Goal: Book appointment/travel/reservation

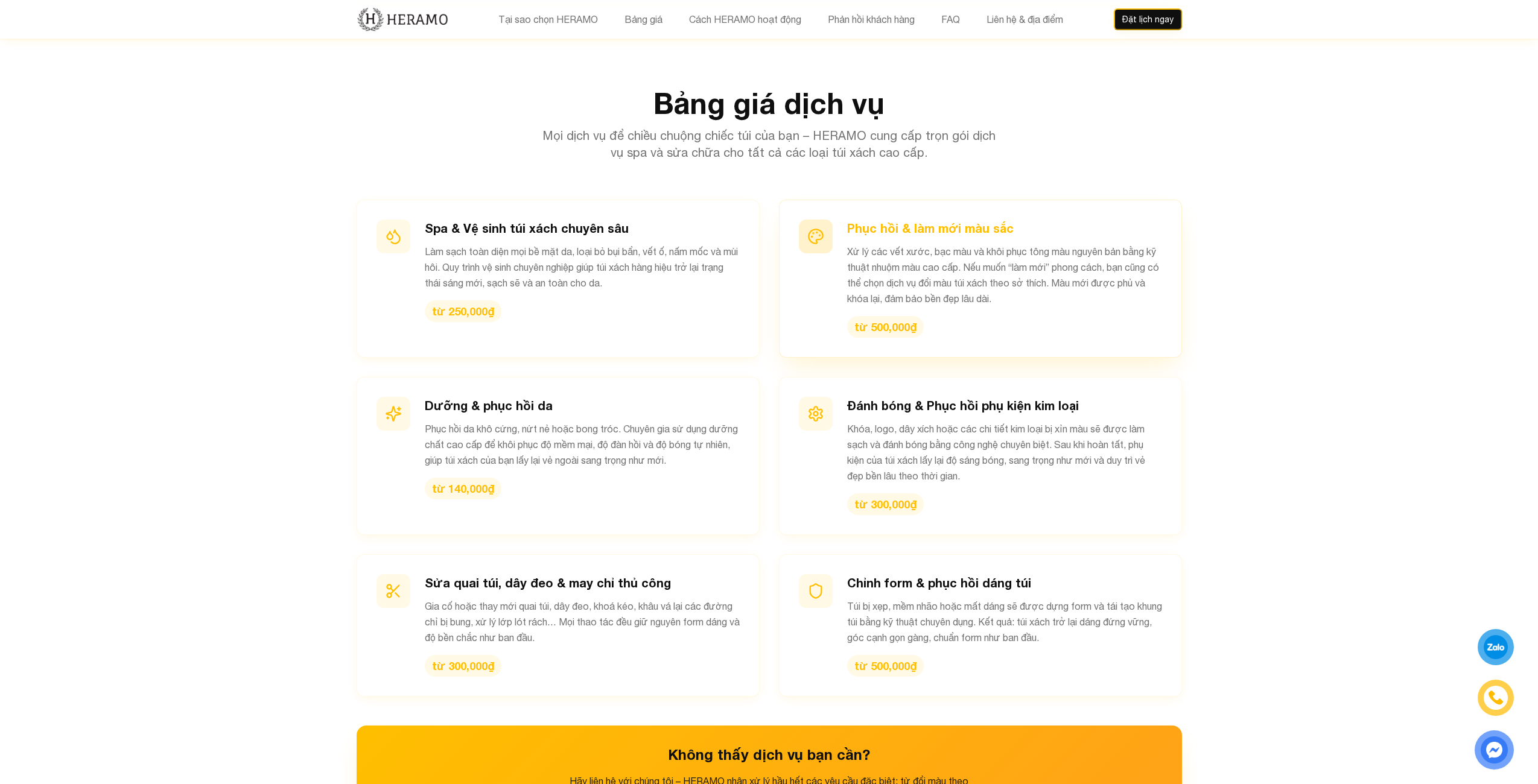
scroll to position [1507, 0]
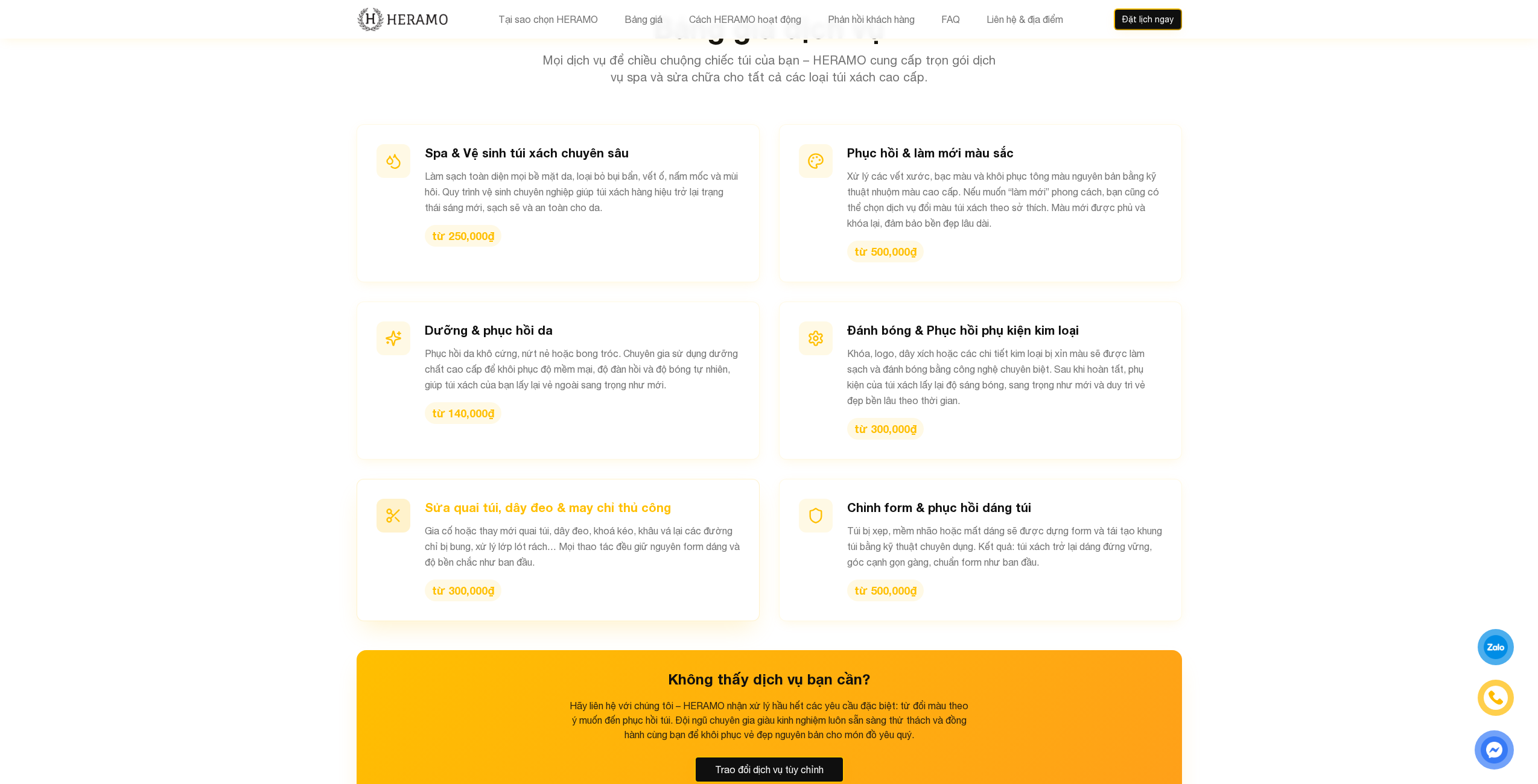
click at [609, 499] on h3 "Sửa quai túi, dây đeo & may chỉ thủ công" at bounding box center [582, 507] width 315 height 17
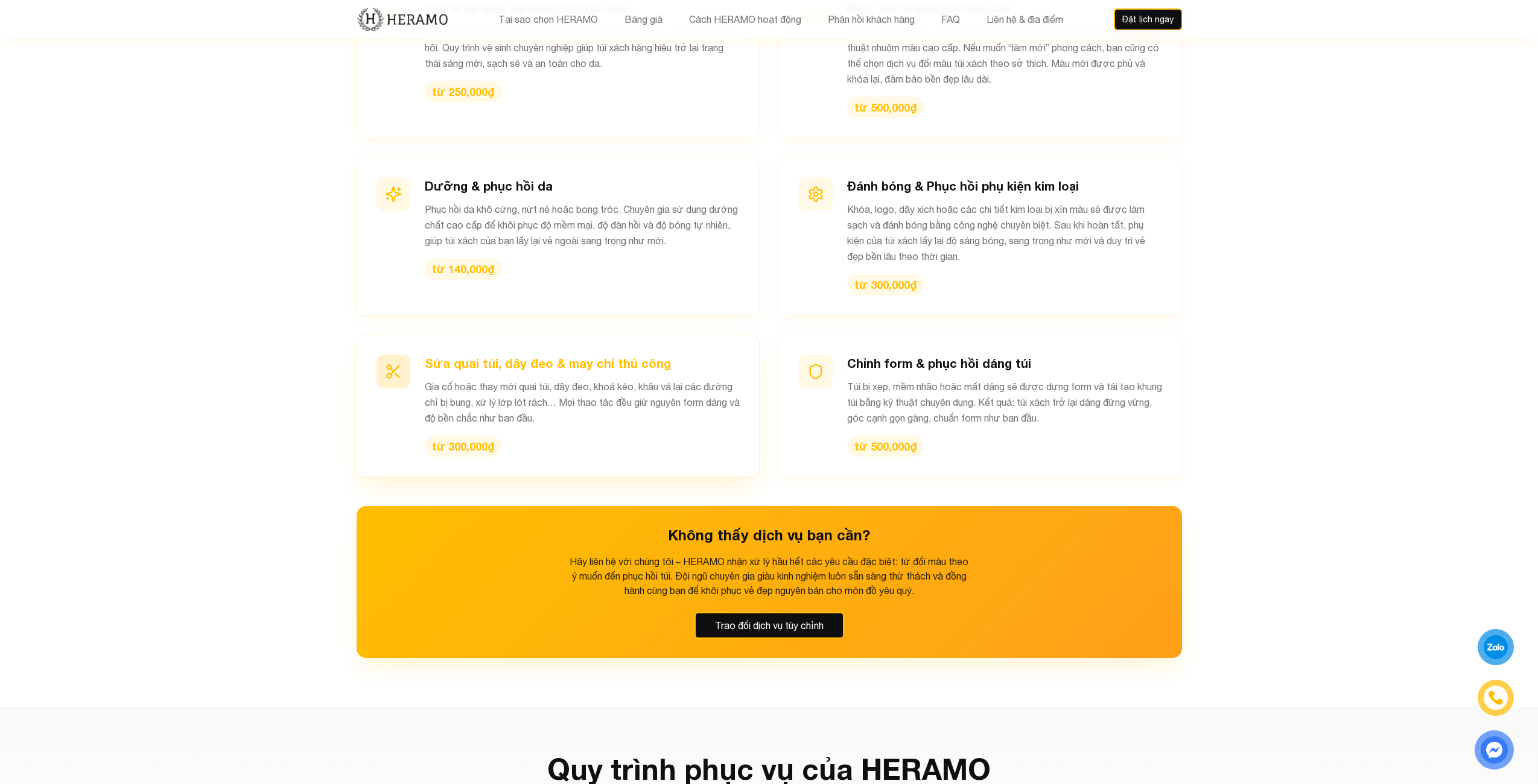
scroll to position [1688, 0]
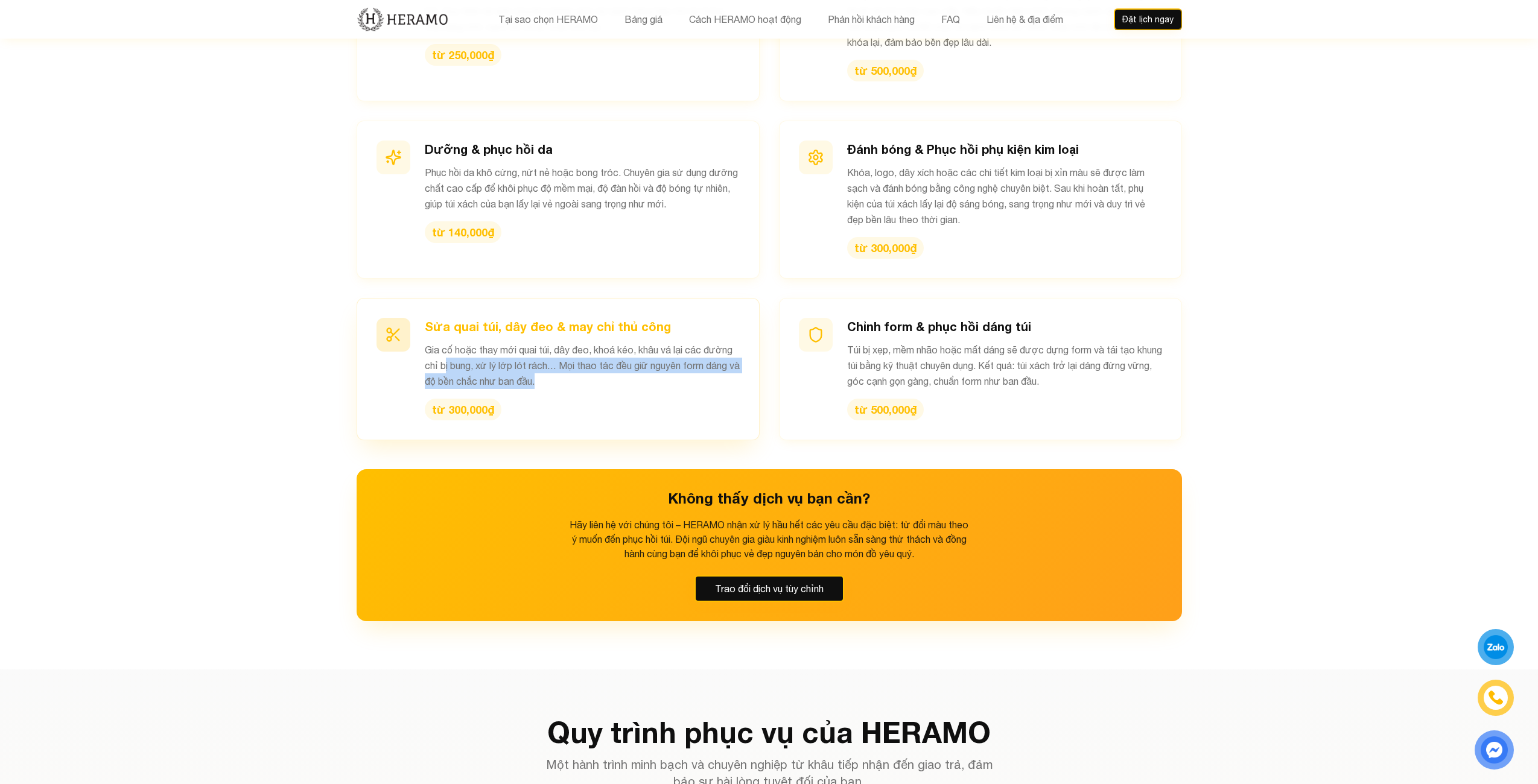
drag, startPoint x: 443, startPoint y: 351, endPoint x: 575, endPoint y: 367, distance: 133.0
click at [575, 367] on p "Gia cố hoặc thay mới quai túi, dây đeo, khoá kéo, khâu vá lại các đường chỉ bị …" at bounding box center [582, 366] width 315 height 47
drag, startPoint x: 565, startPoint y: 349, endPoint x: 618, endPoint y: 361, distance: 54.3
click at [615, 361] on p "Gia cố hoặc thay mới quai túi, dây đeo, khoá kéo, khâu vá lại các đường chỉ bị …" at bounding box center [582, 366] width 315 height 47
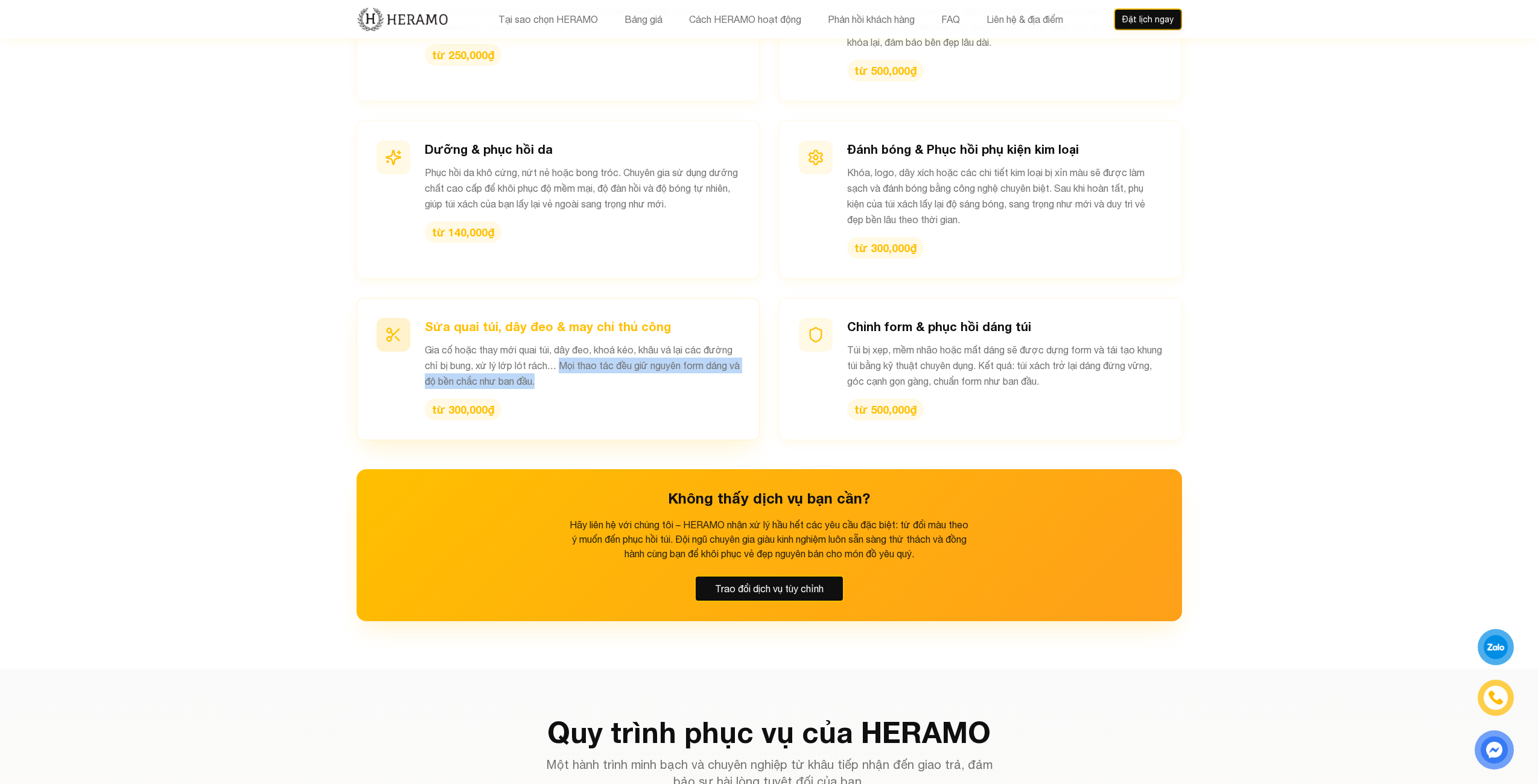
click at [619, 362] on p "Gia cố hoặc thay mới quai túi, dây đeo, khoá kéo, khâu vá lại các đường chỉ bị …" at bounding box center [582, 366] width 315 height 47
click at [627, 318] on h3 "Sửa quai túi, dây đeo & may chỉ thủ công" at bounding box center [582, 326] width 315 height 17
drag, startPoint x: 581, startPoint y: 329, endPoint x: 646, endPoint y: 367, distance: 75.3
click at [643, 367] on p "Gia cố hoặc thay mới quai túi, dây đeo, khoá kéo, khâu vá lại các đường chỉ bị …" at bounding box center [582, 366] width 315 height 47
click at [652, 368] on p "Gia cố hoặc thay mới quai túi, dây đeo, khoá kéo, khâu vá lại các đường chỉ bị …" at bounding box center [582, 366] width 315 height 47
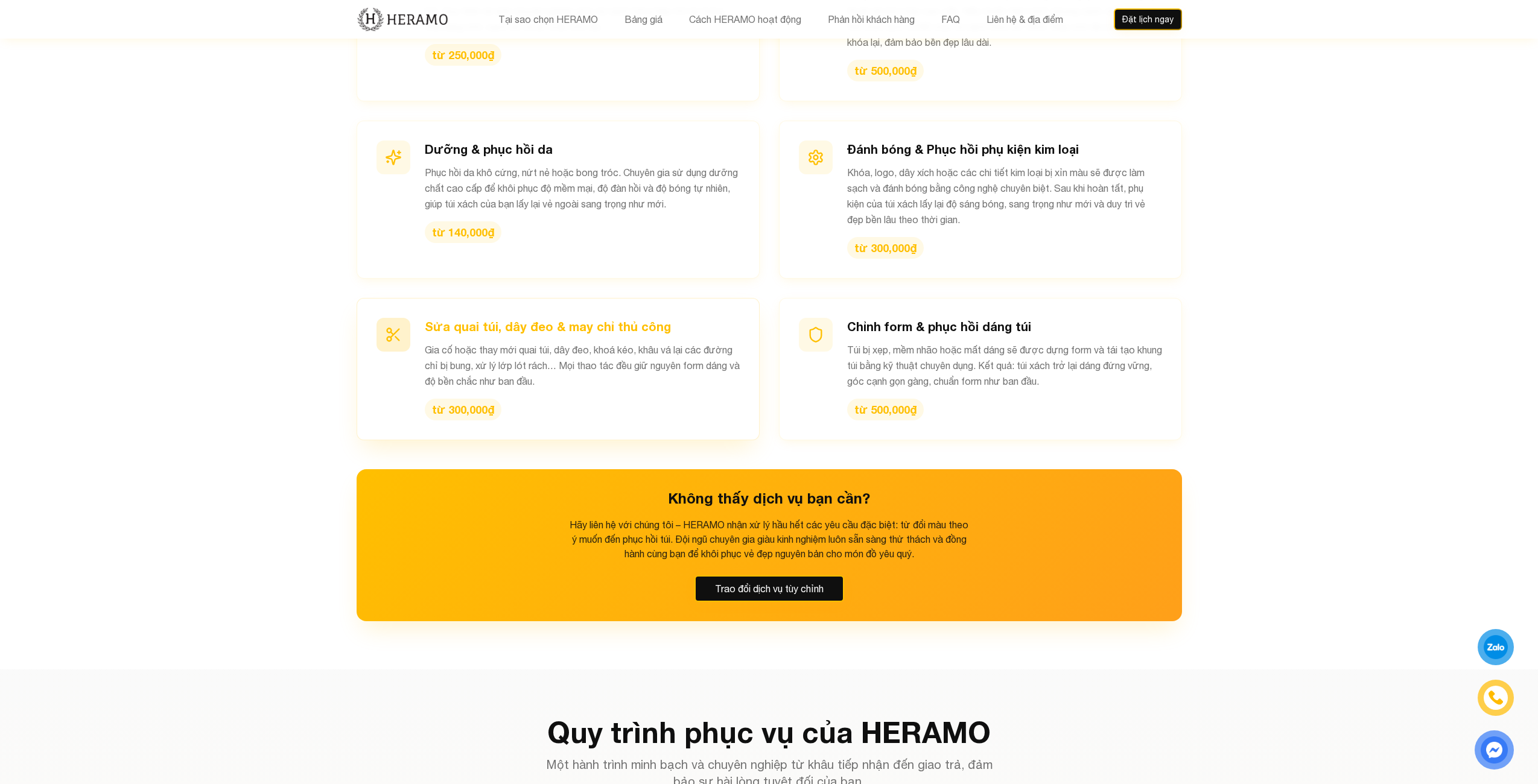
click at [579, 318] on h3 "Sửa quai túi, dây đeo & may chỉ thủ công" at bounding box center [582, 326] width 315 height 17
drag, startPoint x: 386, startPoint y: 323, endPoint x: 396, endPoint y: 334, distance: 14.9
click at [388, 326] on icon at bounding box center [394, 335] width 17 height 17
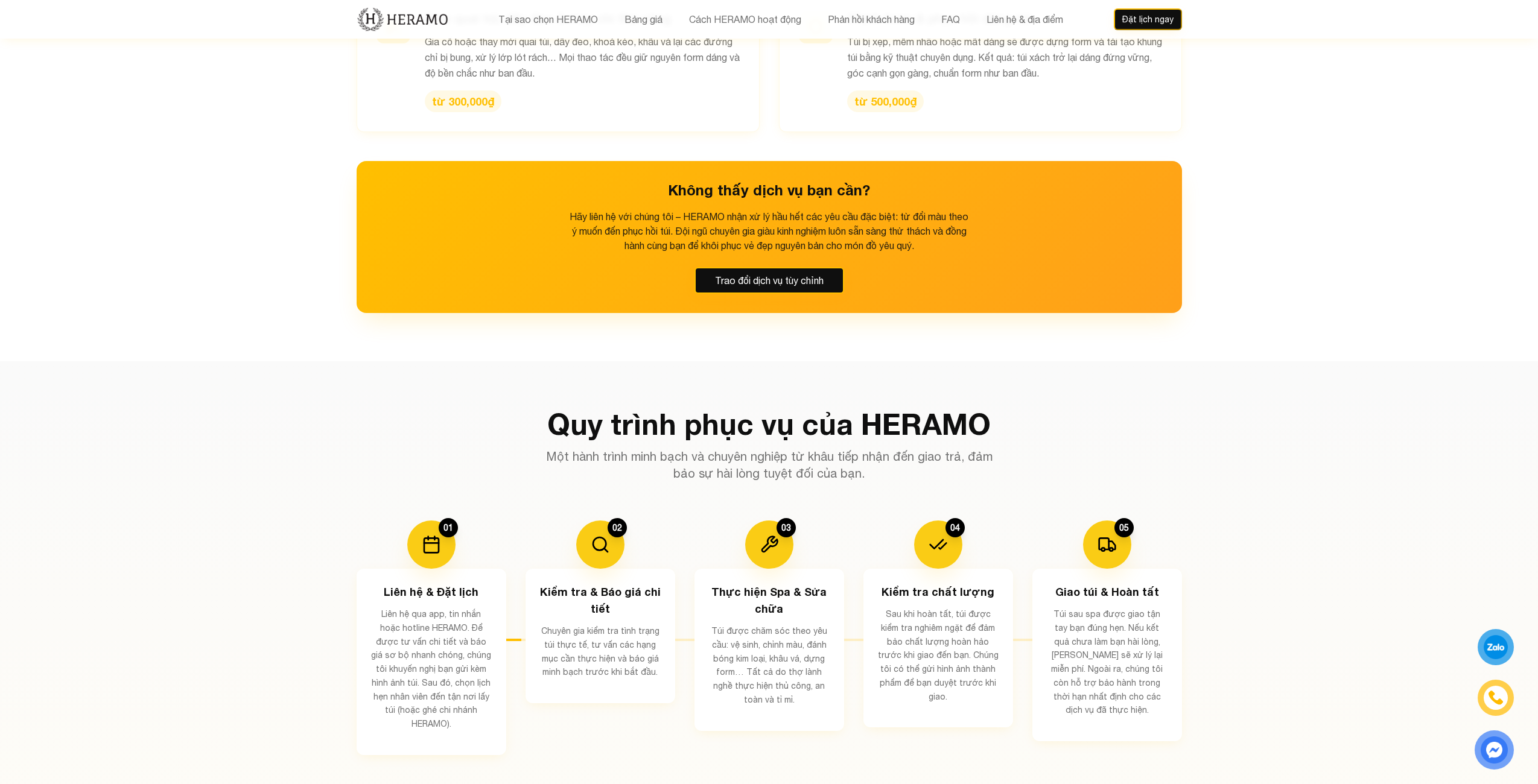
scroll to position [2051, 0]
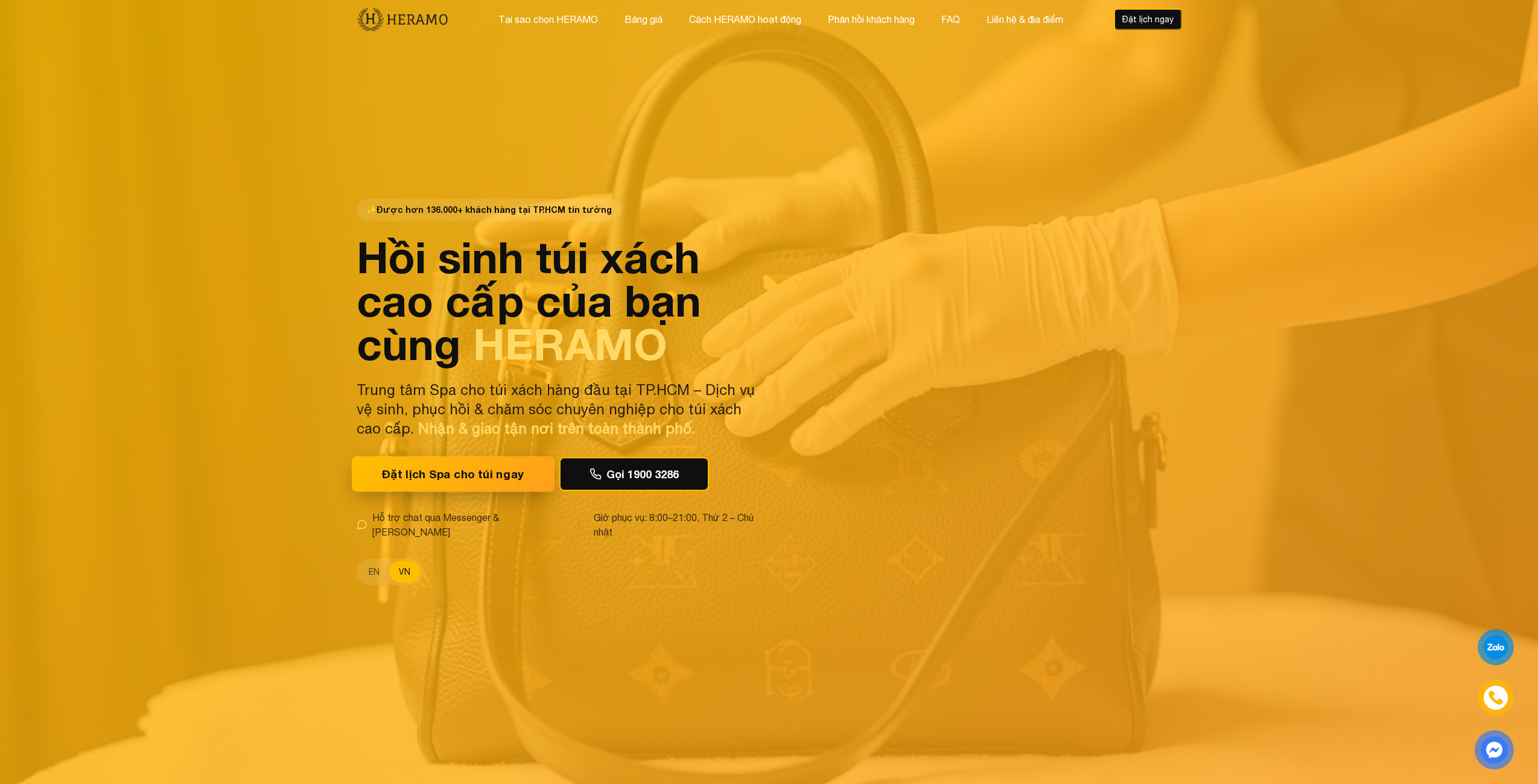
click at [429, 479] on button "Đặt lịch Spa cho túi ngay" at bounding box center [453, 474] width 203 height 36
click at [638, 19] on button "Bảng giá" at bounding box center [643, 19] width 45 height 16
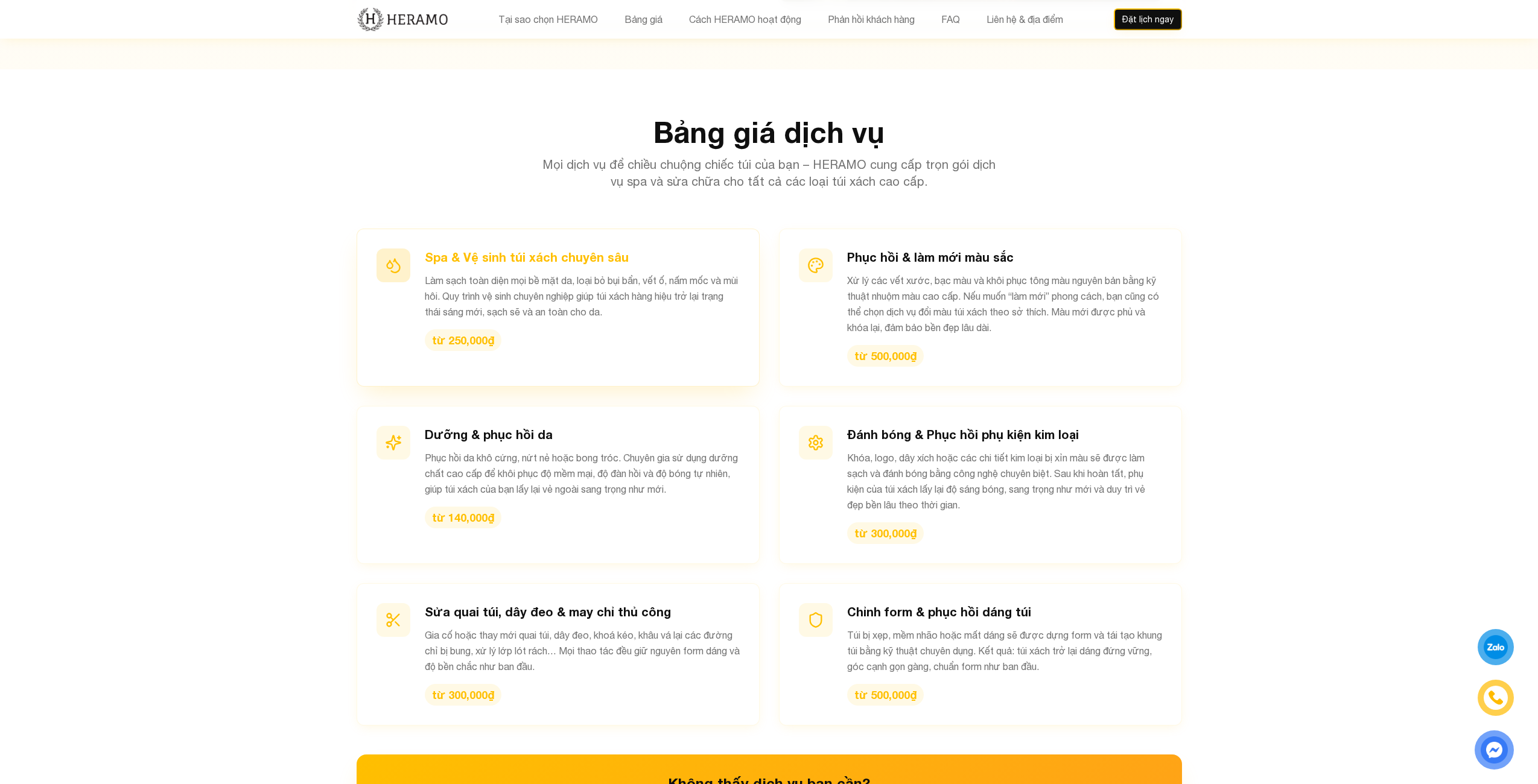
scroll to position [1417, 0]
